Goal: Find specific page/section: Find specific page/section

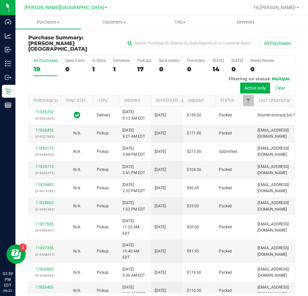
click at [284, 25] on ul "Purchases Summary of purchases Fulfillment All purchases Customers All customer…" at bounding box center [169, 22] width 308 height 14
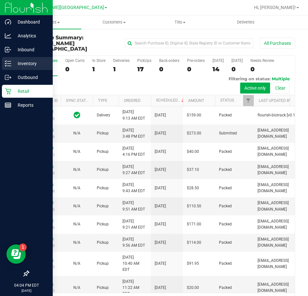
click at [28, 61] on p "Inventory" at bounding box center [30, 64] width 39 height 8
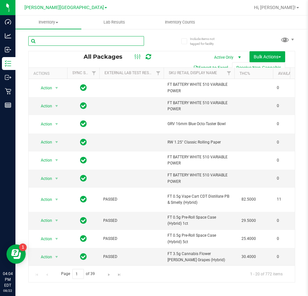
click at [103, 39] on input "text" at bounding box center [86, 41] width 116 height 10
type input "dsc"
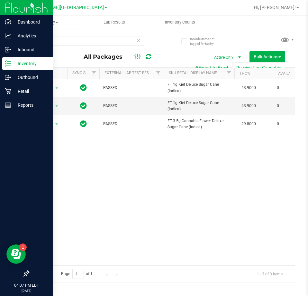
click at [14, 63] on p "Inventory" at bounding box center [30, 64] width 39 height 8
click at [16, 91] on p "Retail" at bounding box center [30, 91] width 39 height 8
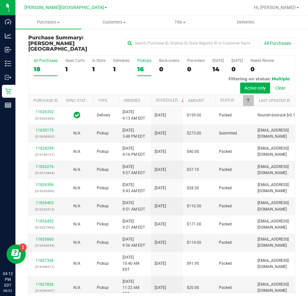
click at [140, 65] on div "16" at bounding box center [144, 68] width 14 height 7
click at [0, 0] on input "PickUps 16" at bounding box center [0, 0] width 0 height 0
